Goal: Transaction & Acquisition: Obtain resource

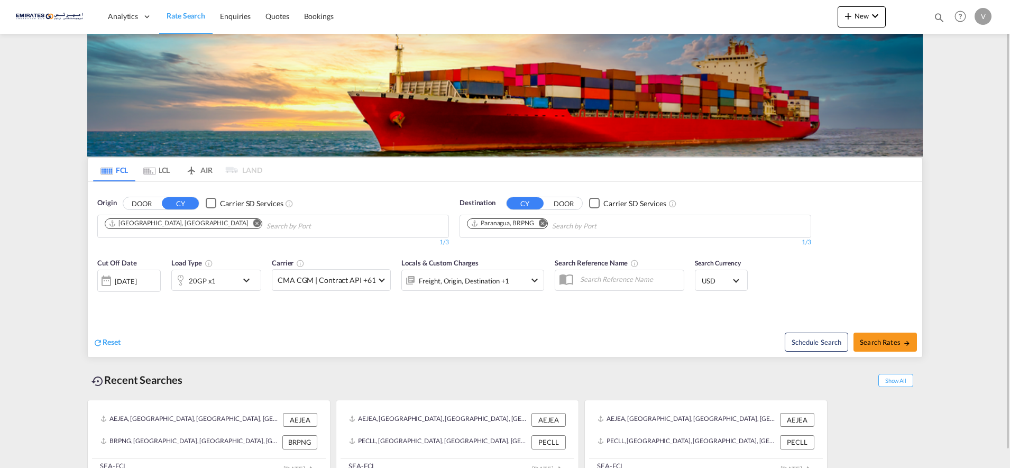
click at [543, 219] on md-icon "Remove" at bounding box center [543, 223] width 8 height 8
click at [491, 223] on body "Analytics Dashboard Rate Search Enquiries Quotes Bookings" at bounding box center [505, 234] width 1010 height 468
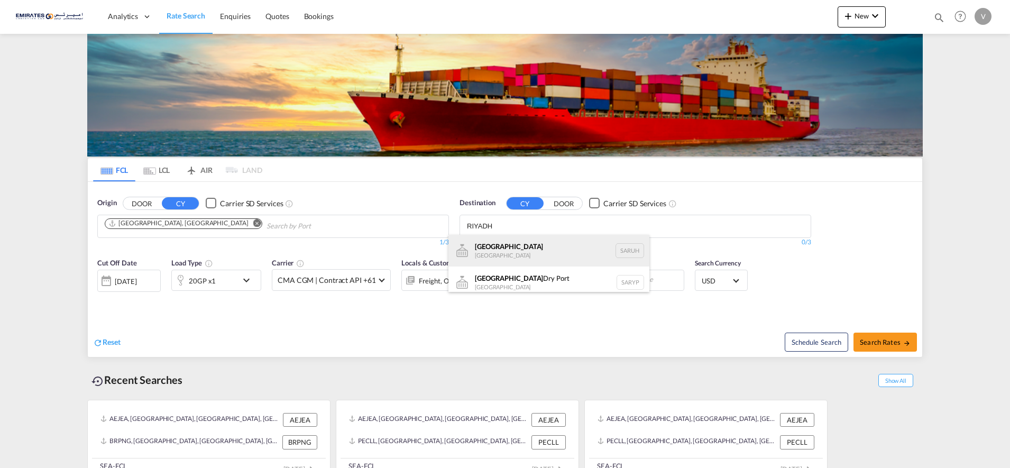
type input "RIYADH"
click at [495, 247] on div "[GEOGRAPHIC_DATA] [GEOGRAPHIC_DATA] [GEOGRAPHIC_DATA]" at bounding box center [548, 251] width 201 height 32
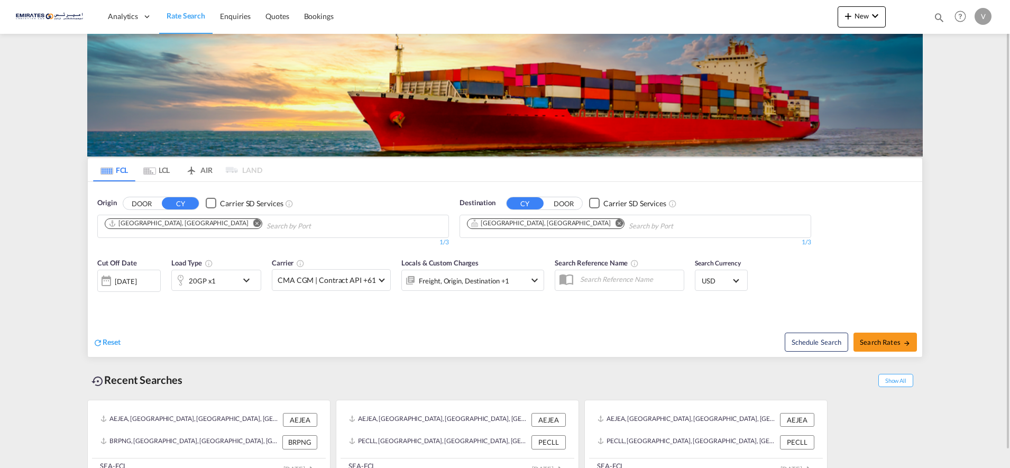
click at [245, 281] on md-icon "icon-chevron-down" at bounding box center [249, 280] width 18 height 13
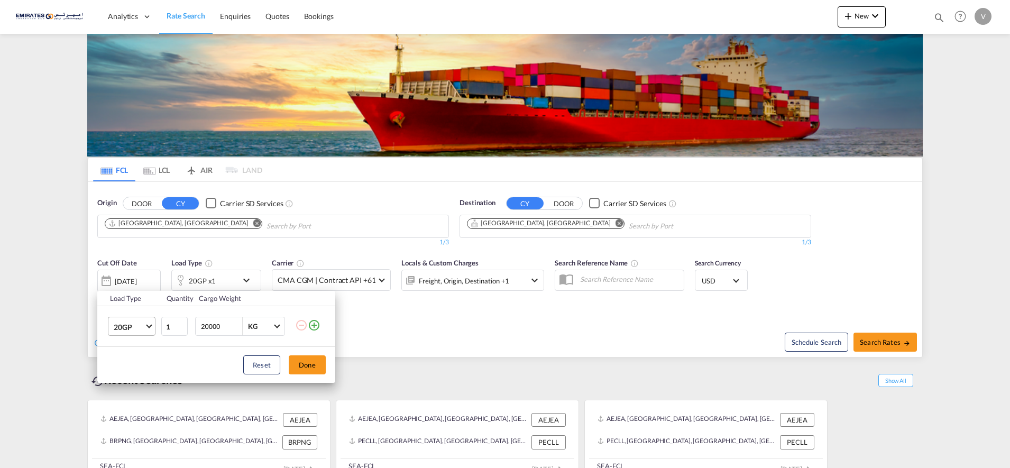
click at [118, 327] on span "20GP" at bounding box center [129, 327] width 31 height 11
drag, startPoint x: 120, startPoint y: 372, endPoint x: 226, endPoint y: 400, distance: 109.9
click at [119, 372] on md-option "40HC" at bounding box center [141, 377] width 72 height 25
click at [303, 362] on button "Done" at bounding box center [307, 364] width 37 height 19
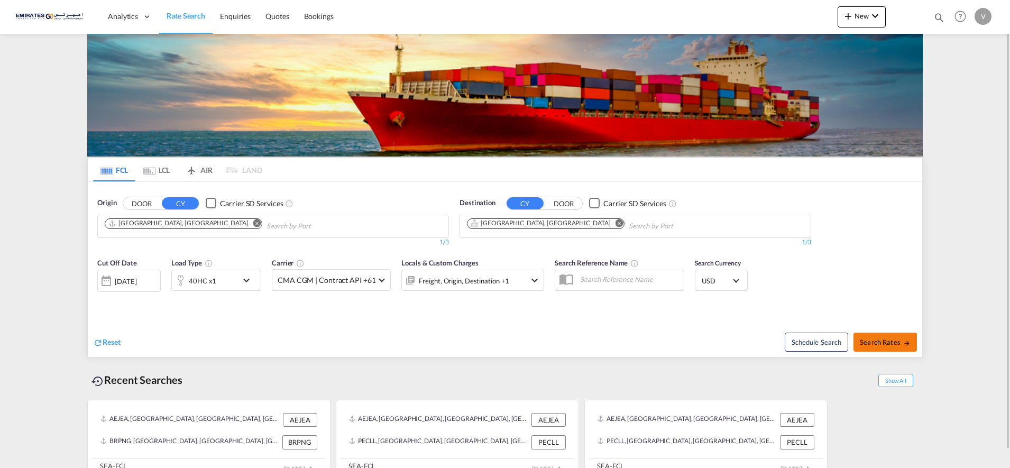
click at [881, 337] on button "Search Rates" at bounding box center [884, 342] width 63 height 19
type input "AEJEA to SARUH / [DATE]"
